Goal: Find specific page/section: Find specific page/section

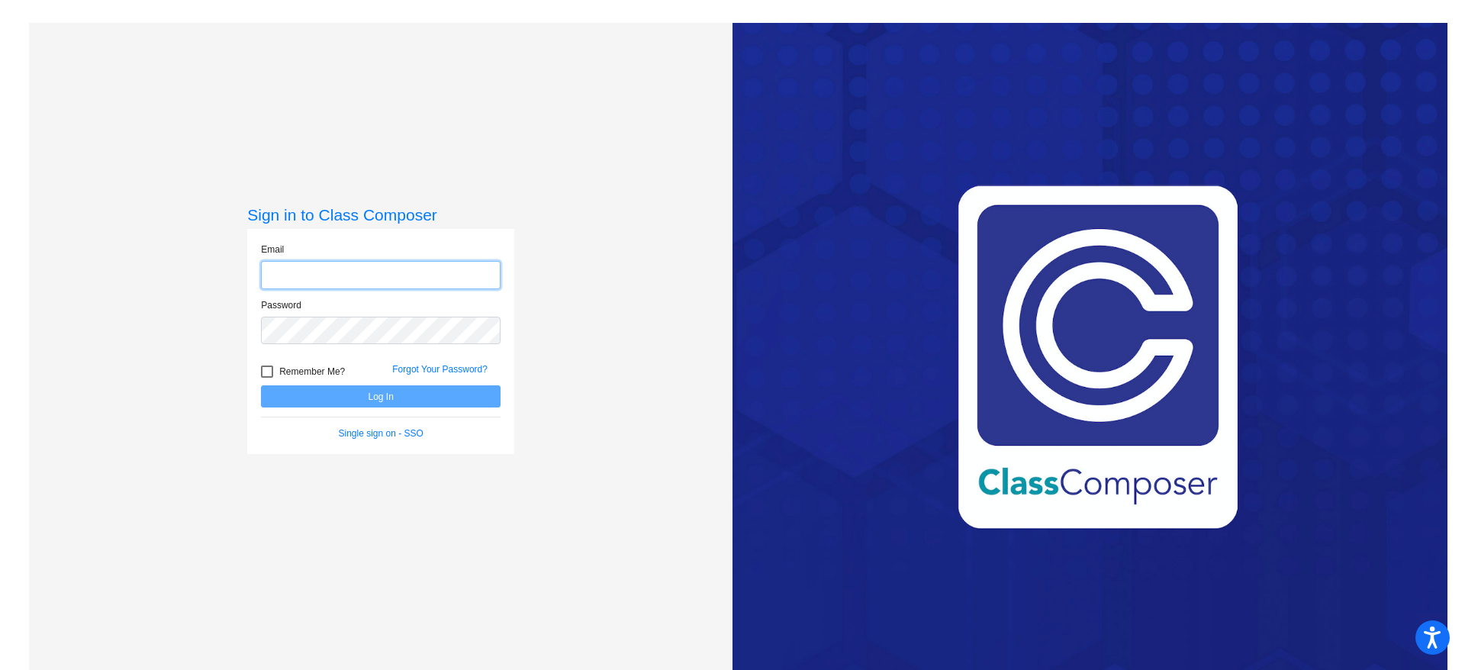
type input "[EMAIL_ADDRESS][PERSON_NAME][DOMAIN_NAME]"
click at [327, 398] on button "Log In" at bounding box center [381, 396] width 240 height 22
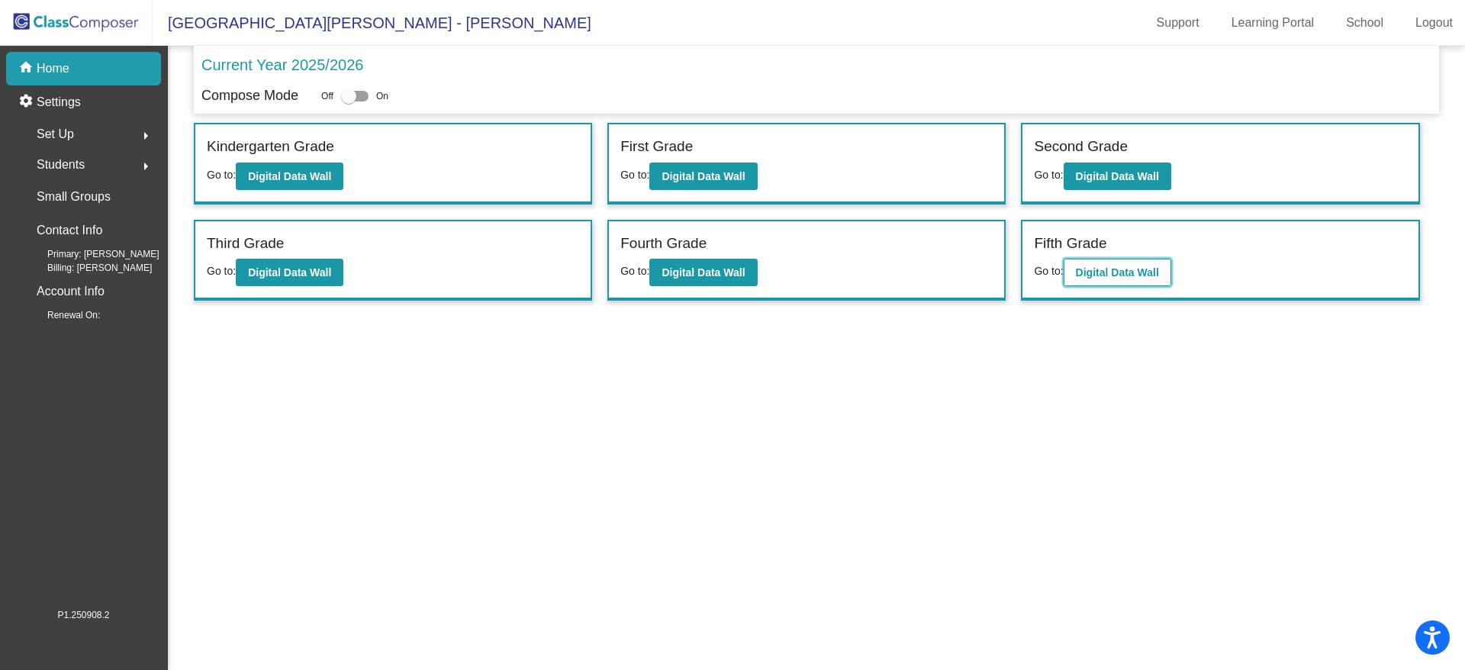
click at [1117, 269] on b "Digital Data Wall" at bounding box center [1117, 272] width 83 height 12
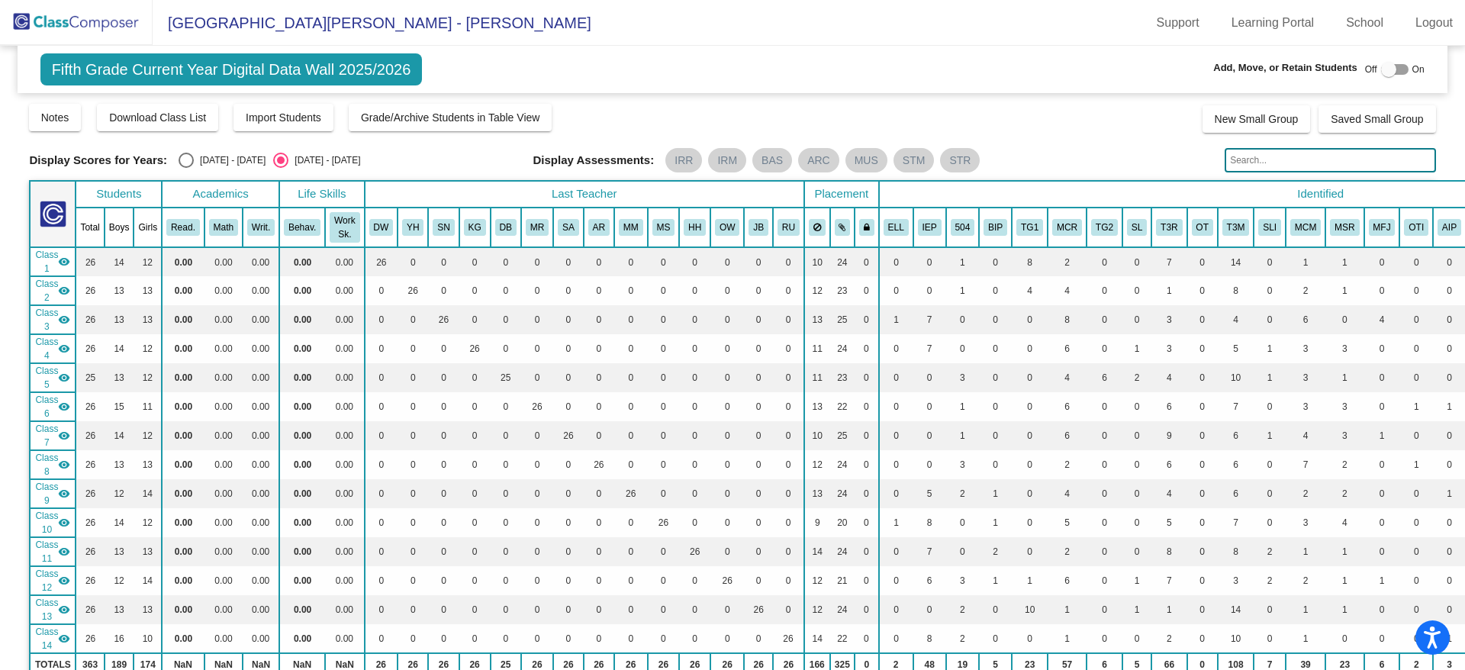
click at [1122, 164] on div "Display Assessments: IRR IRM BAS ARC MUS STM STR" at bounding box center [873, 160] width 681 height 24
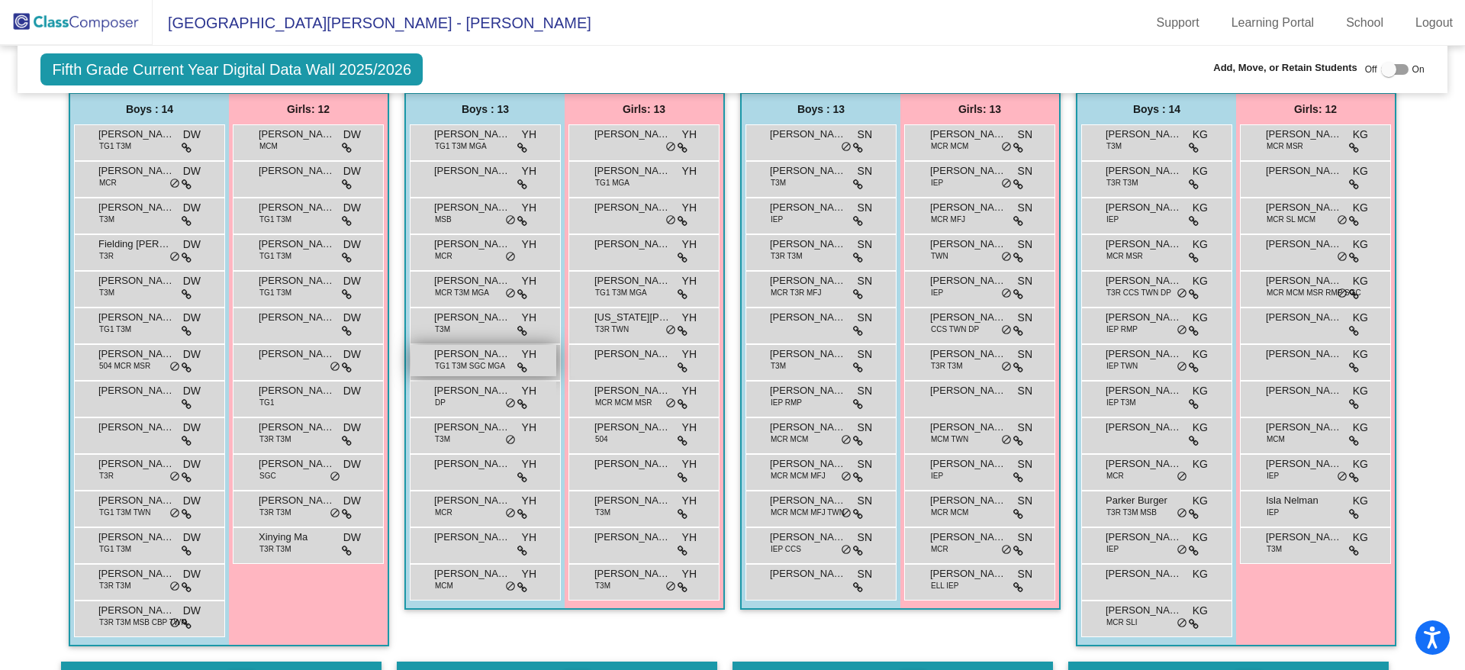
click at [460, 350] on span "[PERSON_NAME]" at bounding box center [472, 353] width 76 height 15
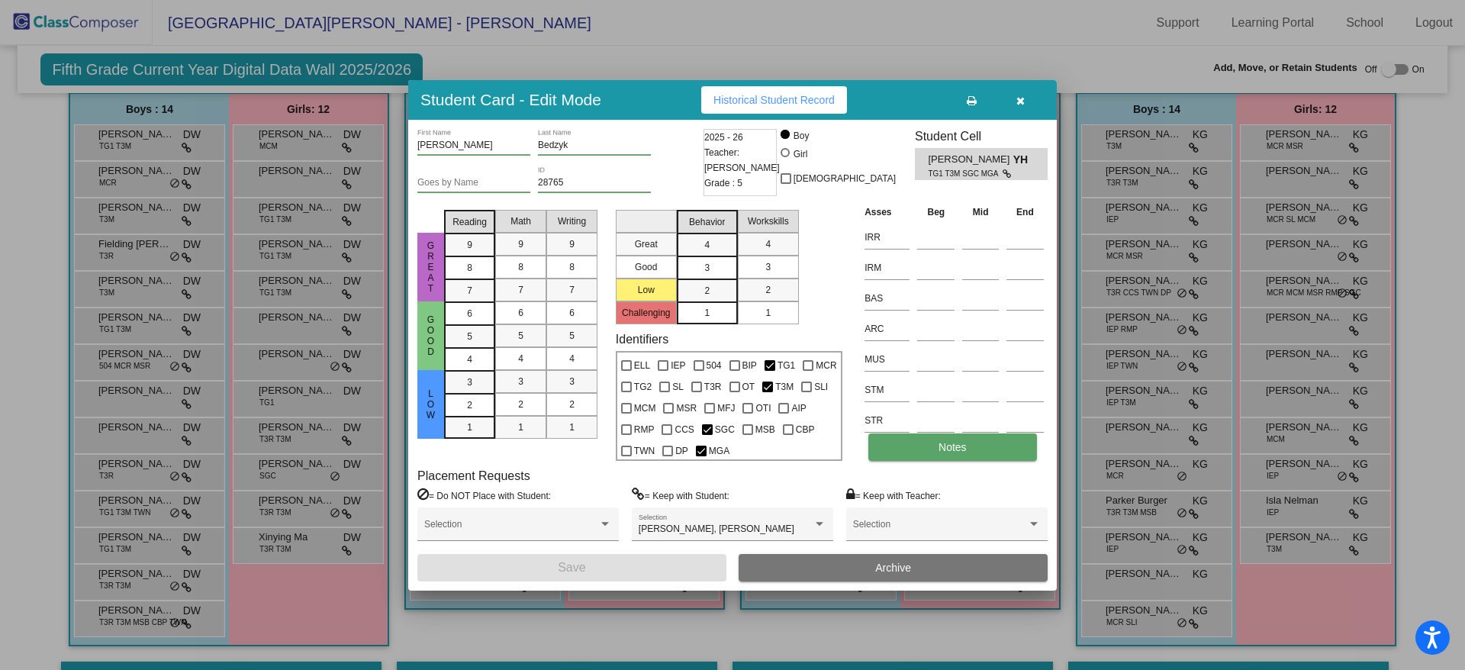
click at [919, 440] on button "Notes" at bounding box center [952, 446] width 168 height 27
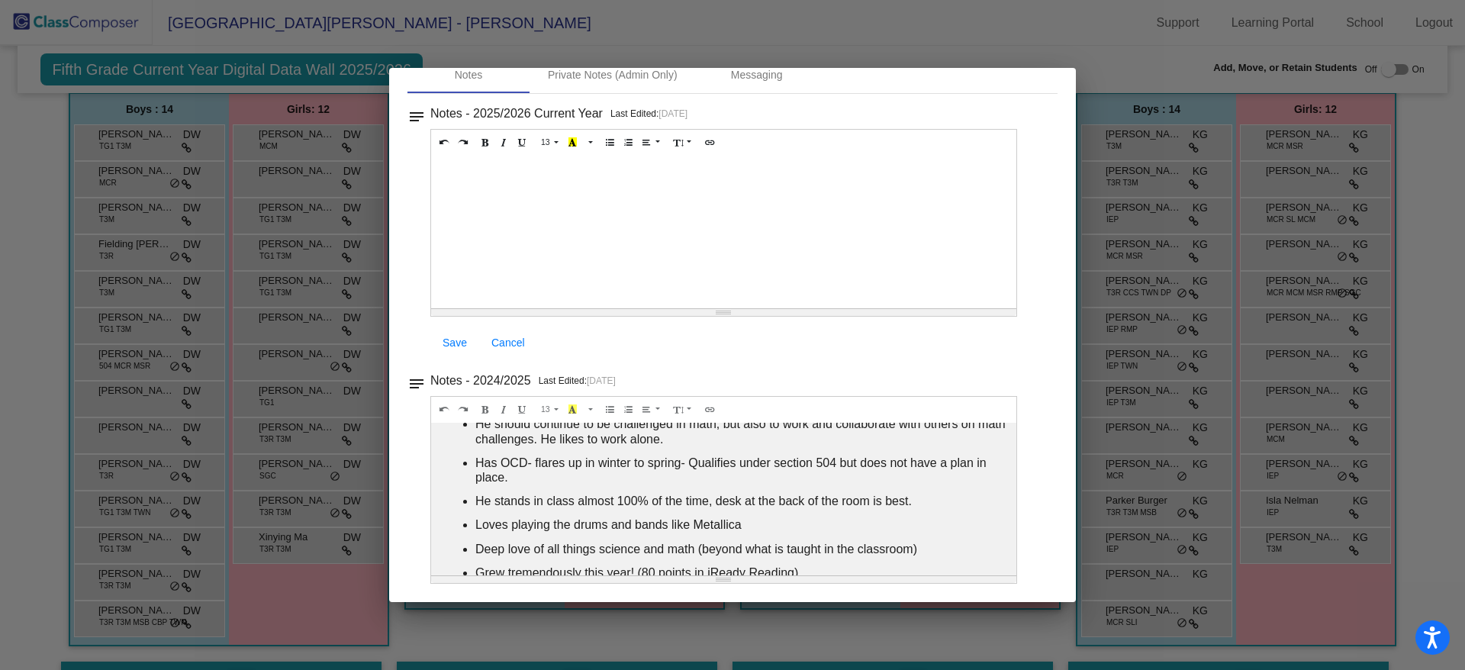
scroll to position [0, 0]
